Goal: Task Accomplishment & Management: Use online tool/utility

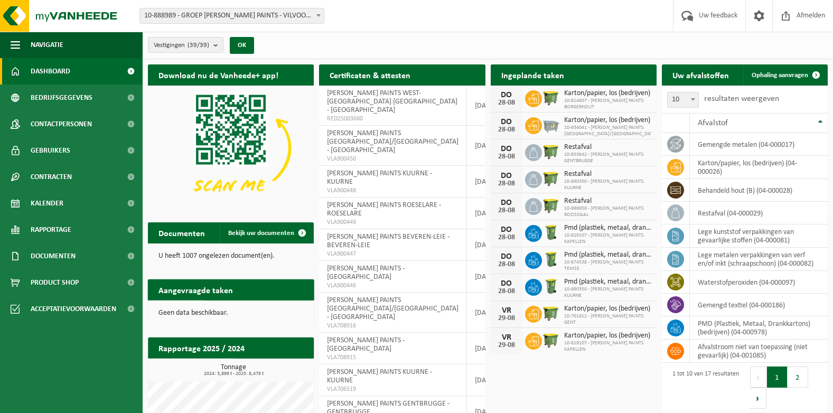
click at [317, 15] on b at bounding box center [318, 15] width 4 height 3
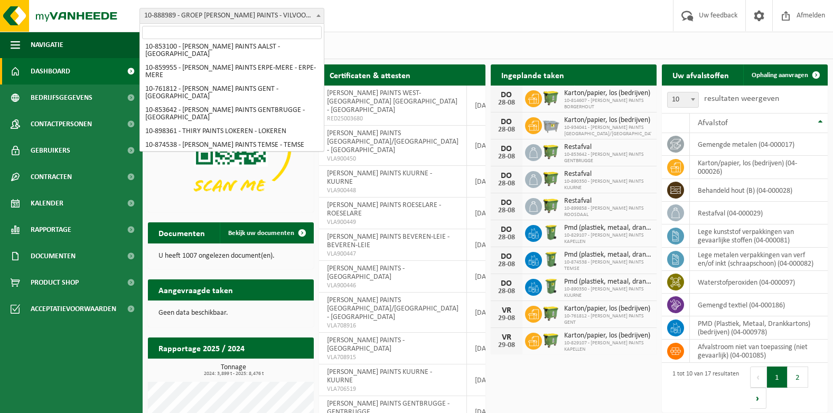
scroll to position [211, 0]
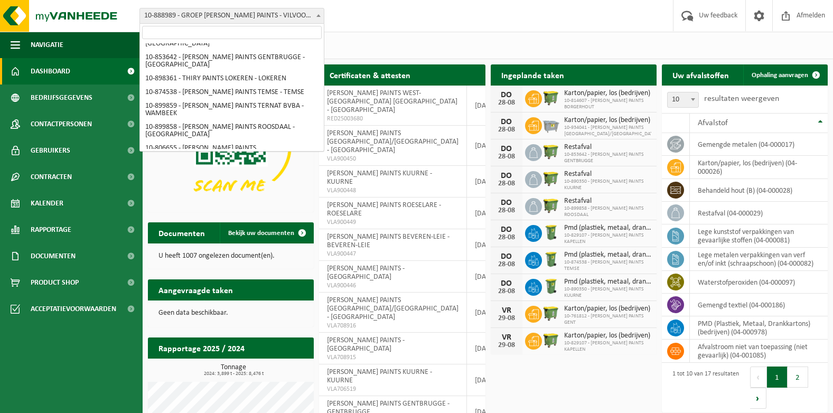
select select "19031"
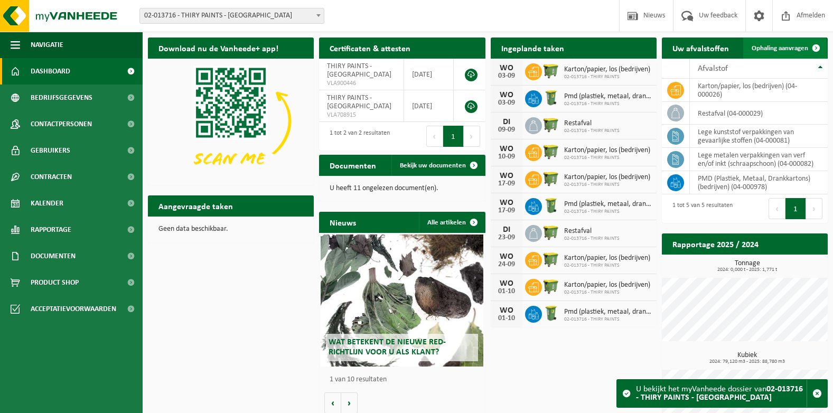
click at [775, 51] on span "Ophaling aanvragen" at bounding box center [779, 48] width 57 height 7
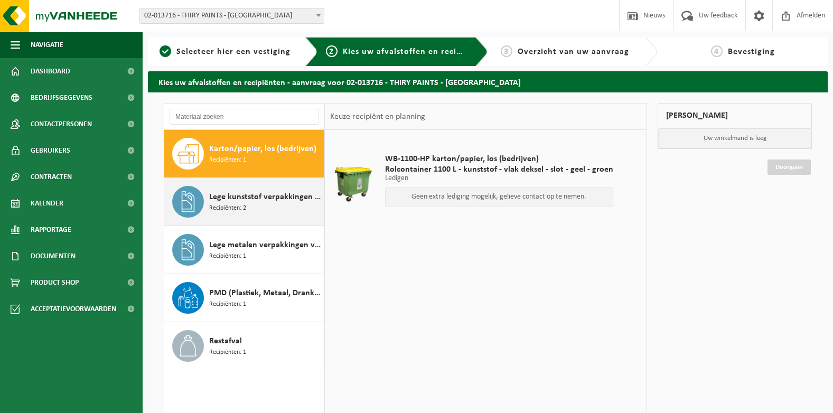
click at [243, 196] on span "Lege kunststof verpakkingen van gevaarlijke stoffen" at bounding box center [265, 197] width 112 height 13
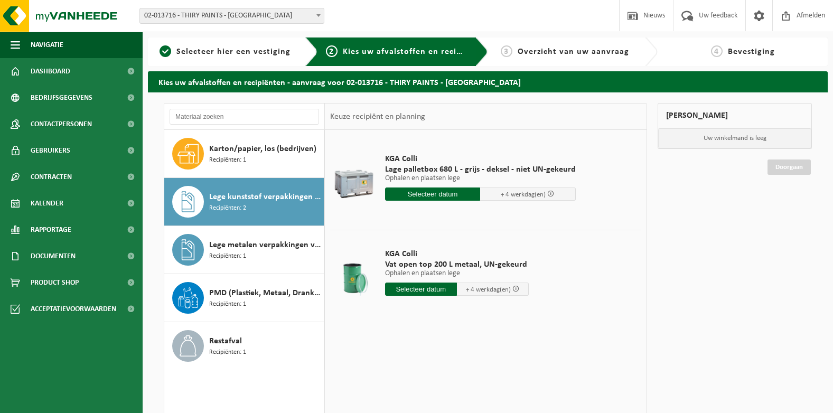
click at [431, 193] on input "text" at bounding box center [433, 193] width 96 height 13
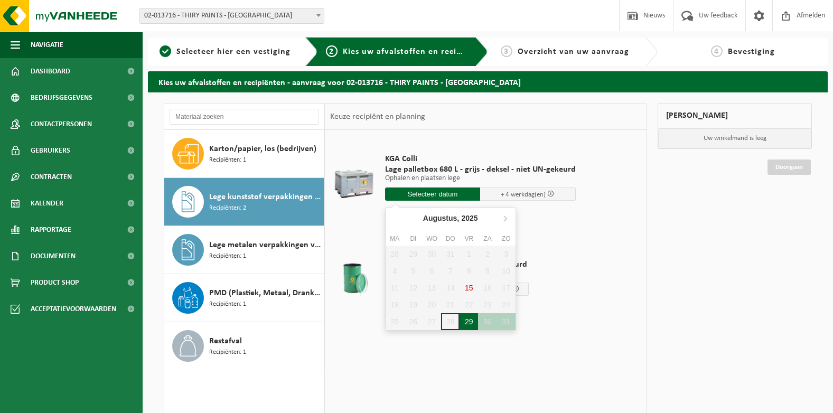
click at [467, 324] on div "29" at bounding box center [468, 321] width 18 height 17
type input "Van 2025-08-29"
type input "2025-08-29"
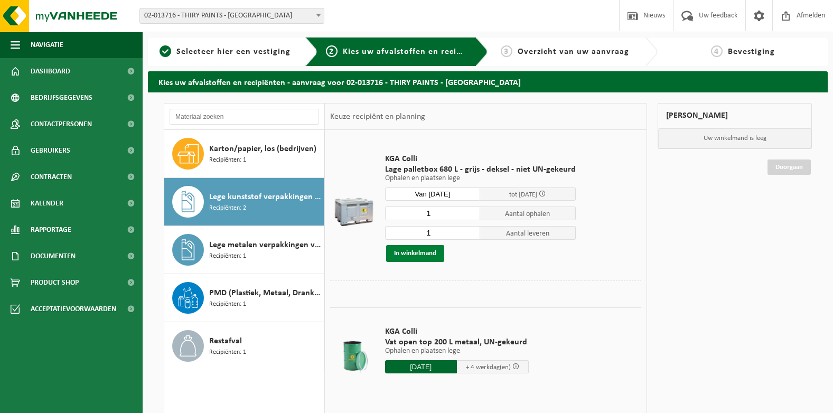
click at [411, 257] on button "In winkelmand" at bounding box center [415, 253] width 58 height 17
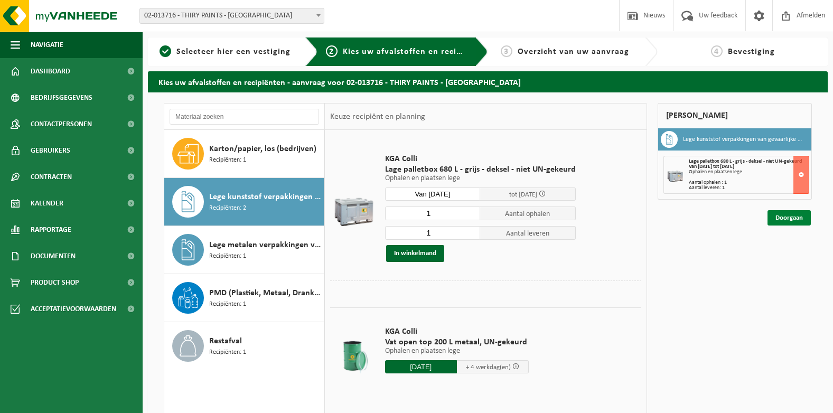
click at [785, 219] on link "Doorgaan" at bounding box center [788, 217] width 43 height 15
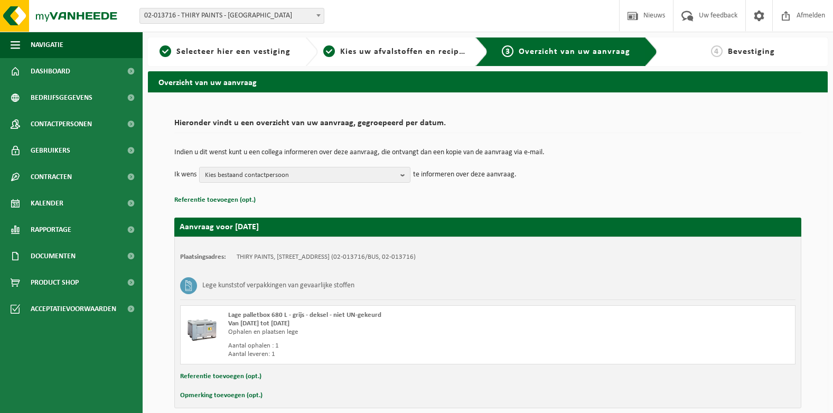
scroll to position [49, 0]
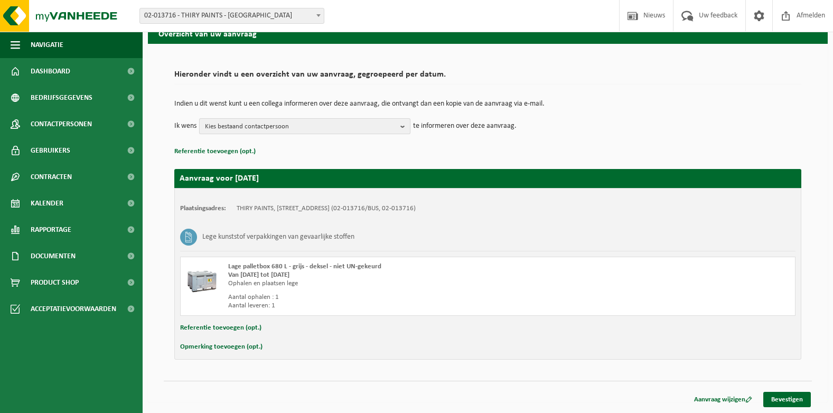
click at [405, 127] on b "button" at bounding box center [405, 126] width 10 height 15
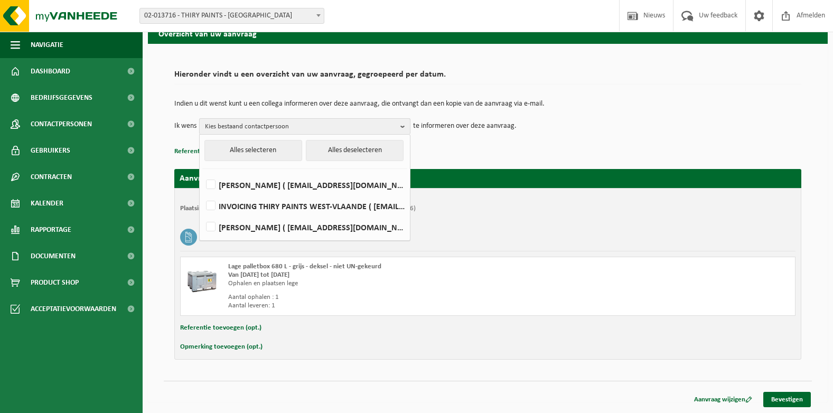
click at [407, 127] on b "button" at bounding box center [405, 126] width 10 height 15
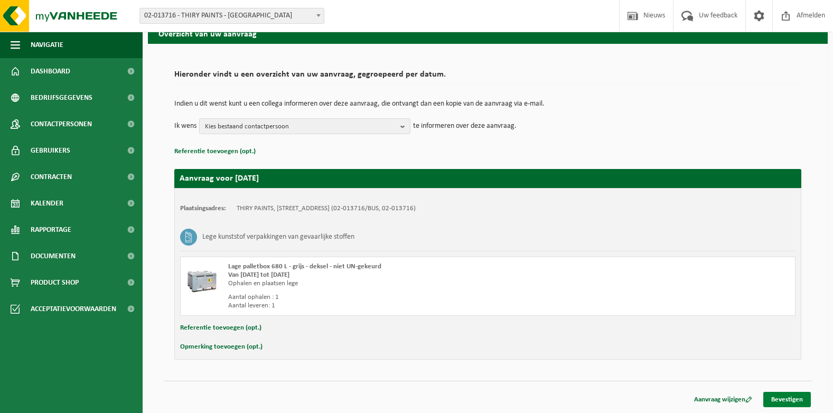
click at [777, 399] on link "Bevestigen" at bounding box center [787, 399] width 48 height 15
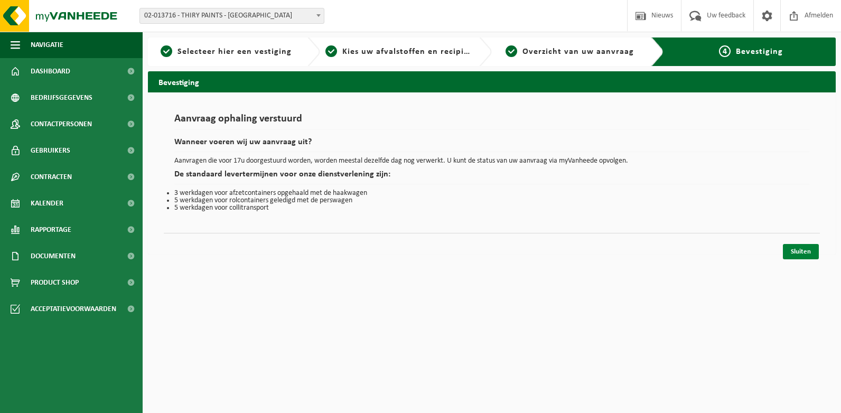
click at [801, 251] on link "Sluiten" at bounding box center [801, 251] width 36 height 15
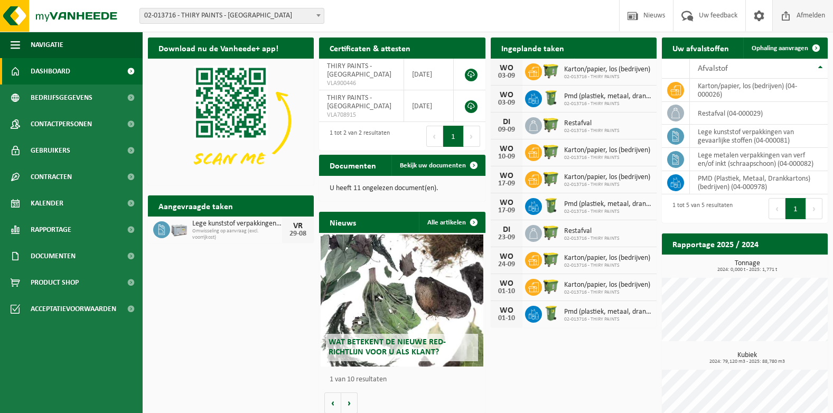
click at [806, 16] on span "Afmelden" at bounding box center [811, 15] width 34 height 31
